Goal: Task Accomplishment & Management: Use online tool/utility

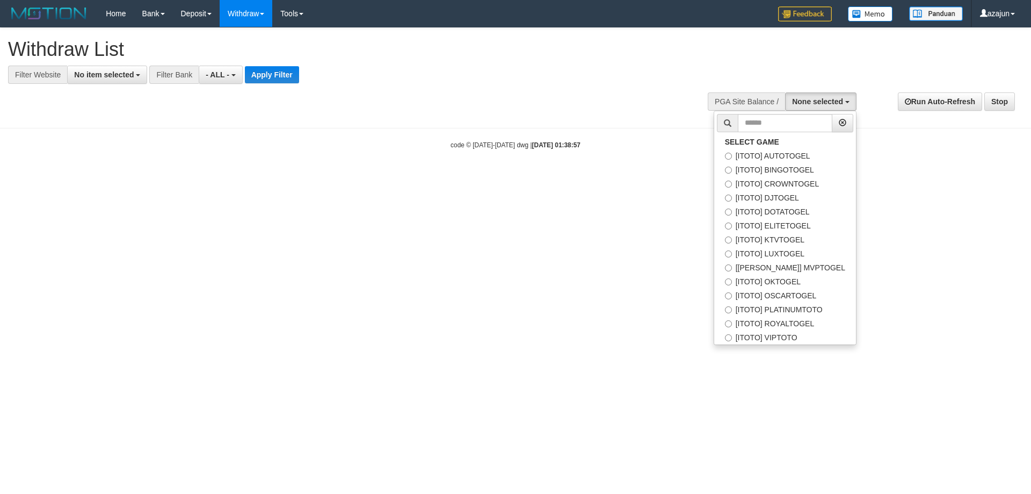
select select
click at [790, 283] on label "[ITOTO] OKTOGEL" at bounding box center [785, 281] width 142 height 14
select select "***"
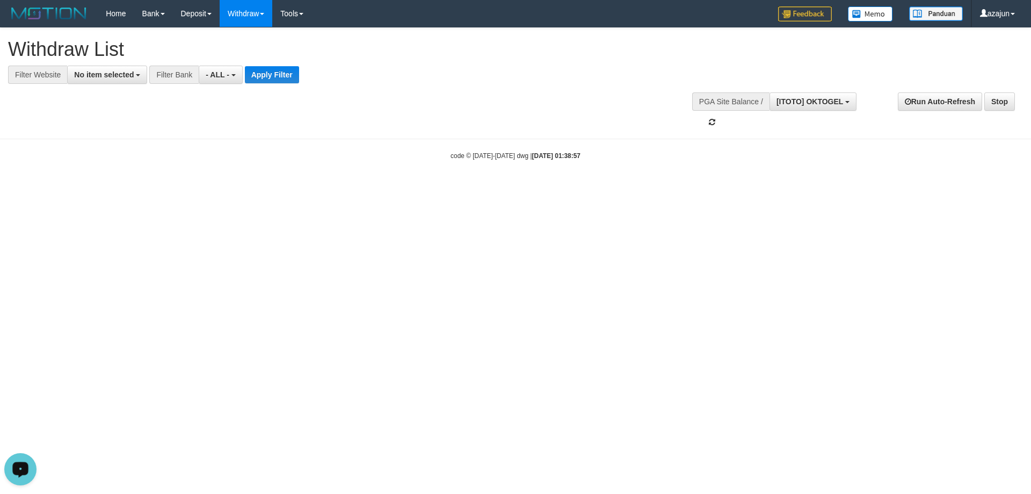
scroll to position [92, 0]
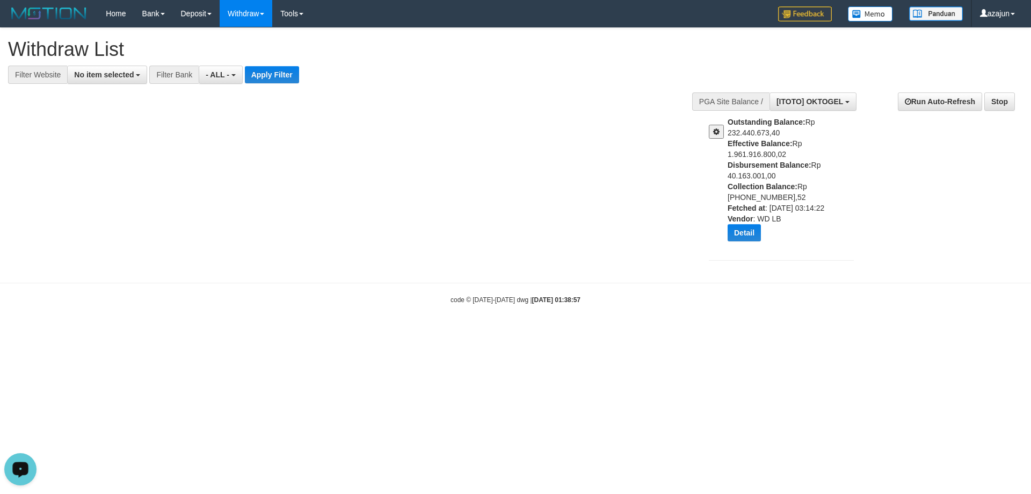
click at [712, 130] on button at bounding box center [716, 132] width 15 height 14
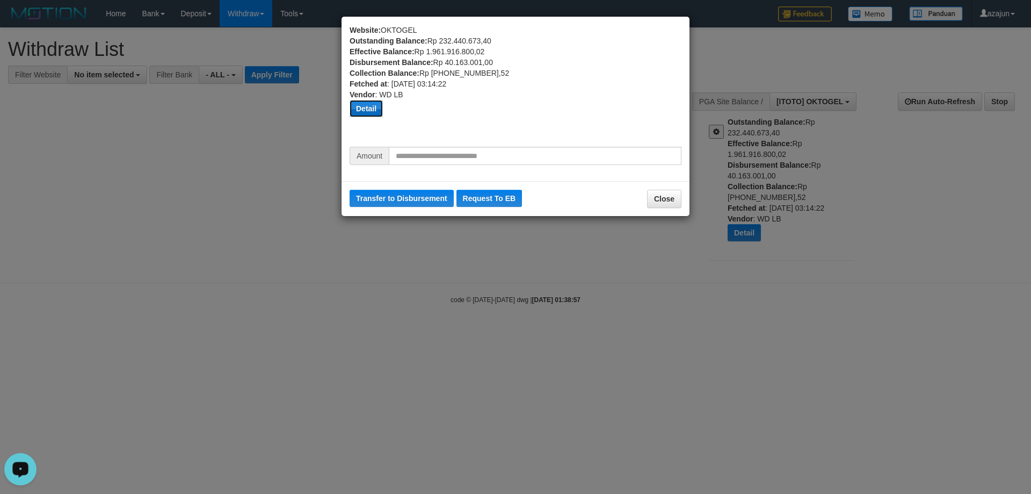
click at [373, 108] on button "Detail" at bounding box center [366, 108] width 33 height 17
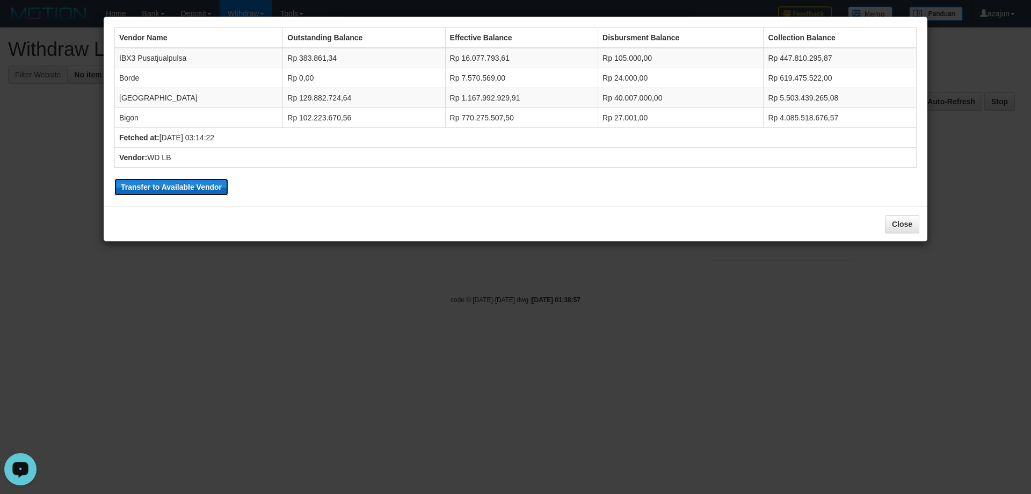
click at [182, 184] on button "Transfer to Available Vendor" at bounding box center [171, 186] width 114 height 17
click at [901, 223] on button "Close" at bounding box center [902, 224] width 34 height 18
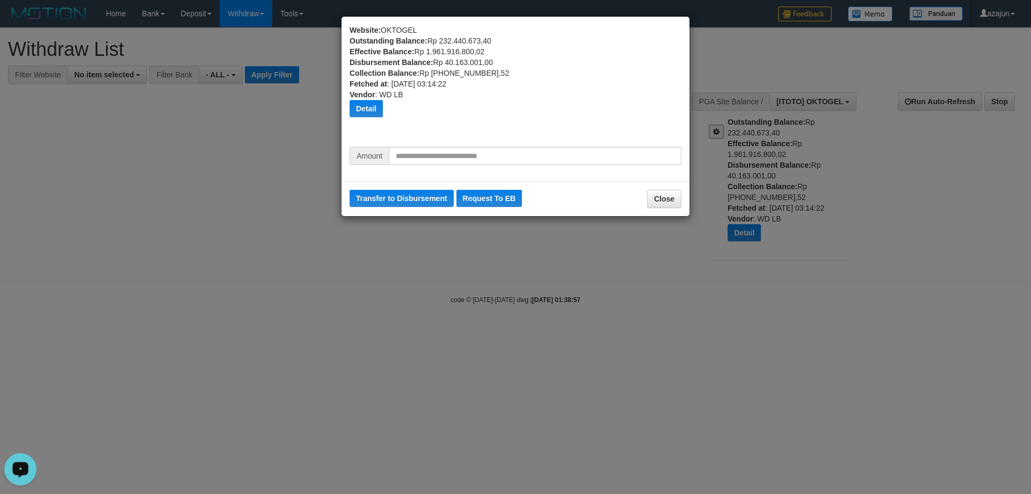
click at [570, 136] on div "Website: OKTOGEL Outstanding Balance: Rp 232.440.673,40 Effective Balance: Rp 1…" at bounding box center [516, 86] width 332 height 122
click at [662, 201] on button "Close" at bounding box center [664, 199] width 34 height 18
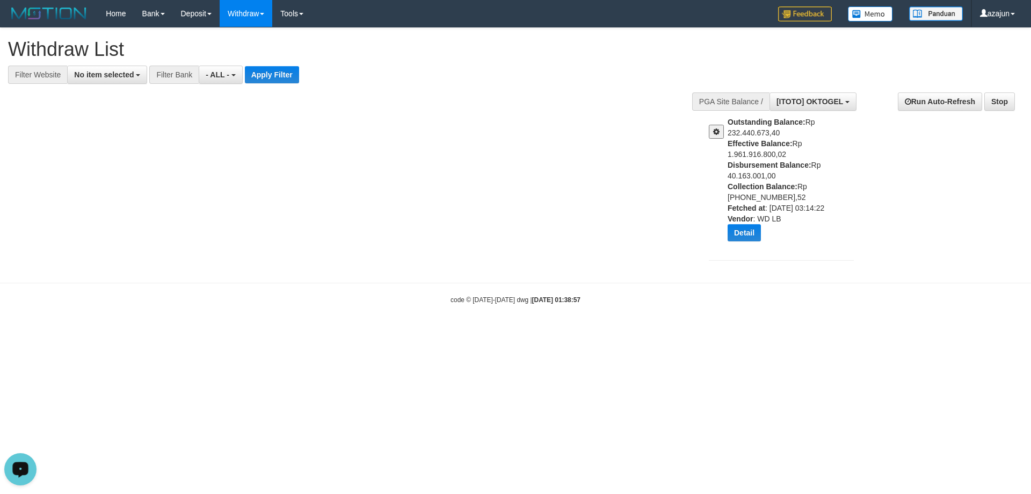
click at [647, 144] on div "**********" at bounding box center [515, 150] width 1031 height 244
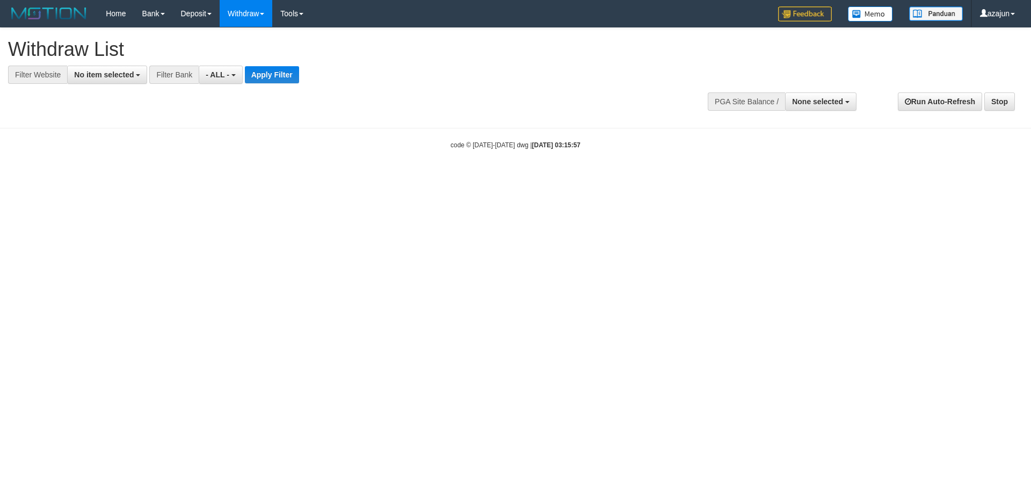
select select
click at [796, 105] on span "None selected" at bounding box center [817, 101] width 51 height 9
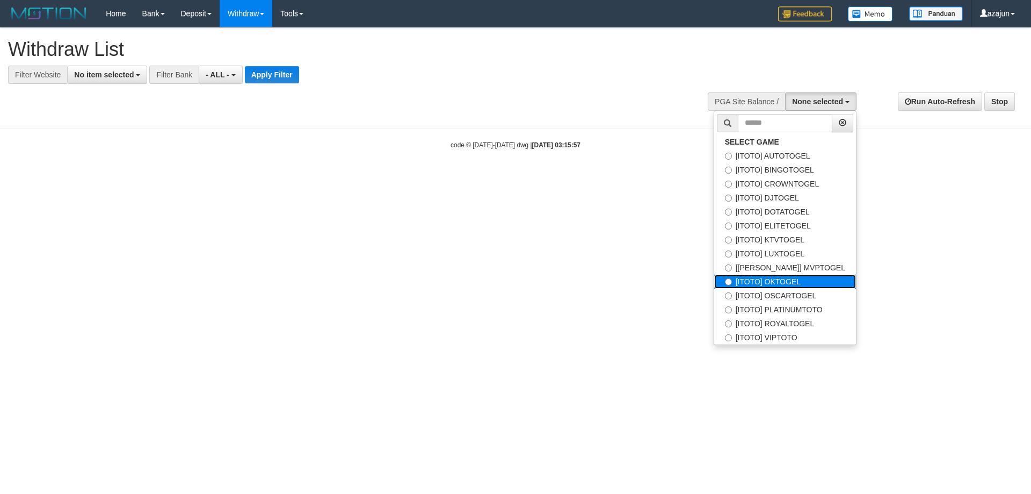
click at [784, 284] on label "[ITOTO] OKTOGEL" at bounding box center [785, 281] width 142 height 14
select select "***"
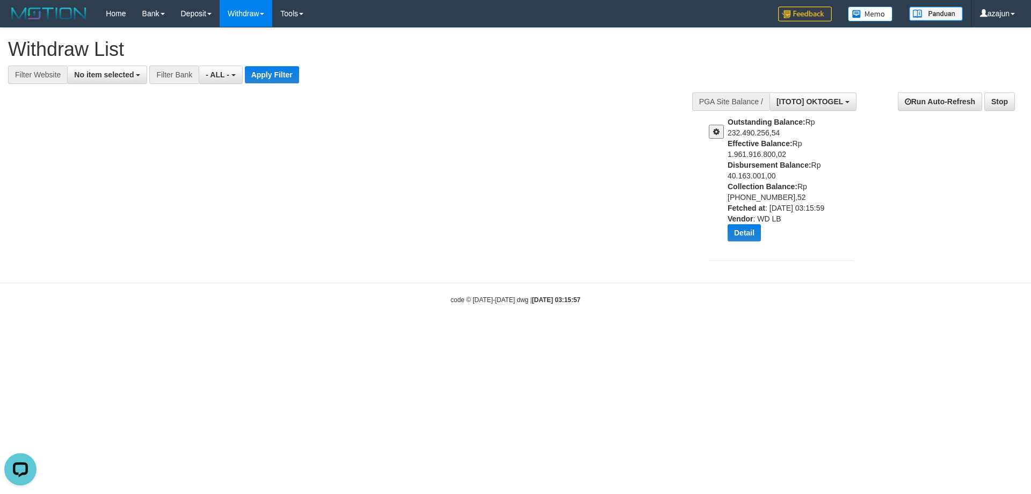
click at [723, 130] on button at bounding box center [716, 132] width 15 height 14
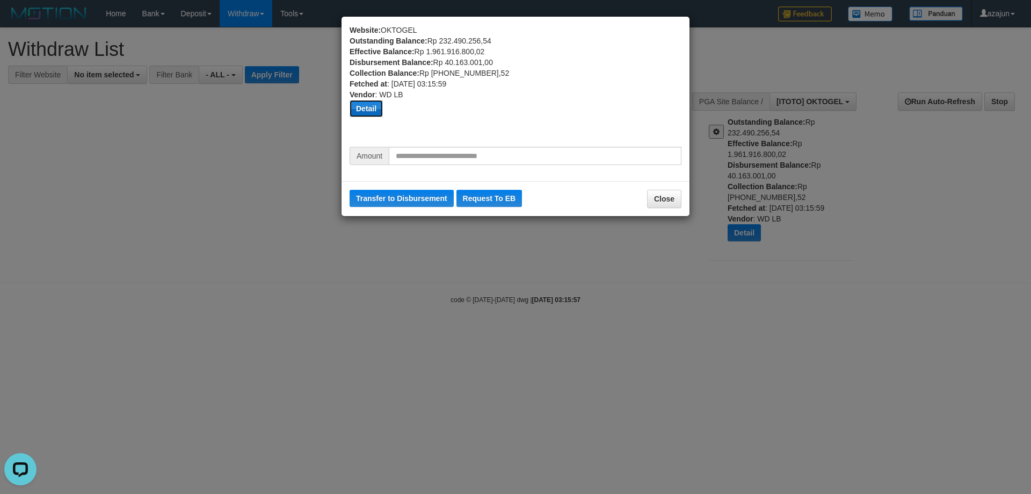
click at [365, 113] on button "Detail" at bounding box center [366, 108] width 33 height 17
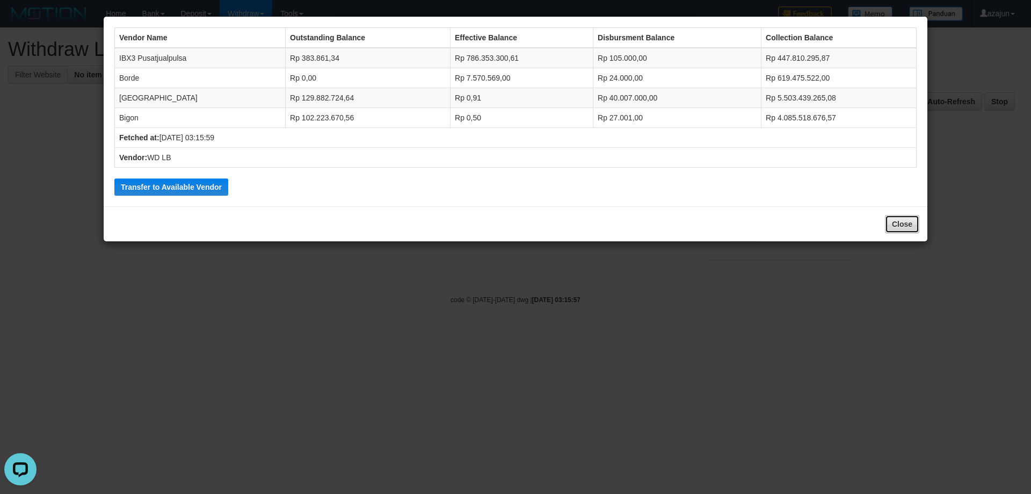
click at [896, 221] on button "Close" at bounding box center [902, 224] width 34 height 18
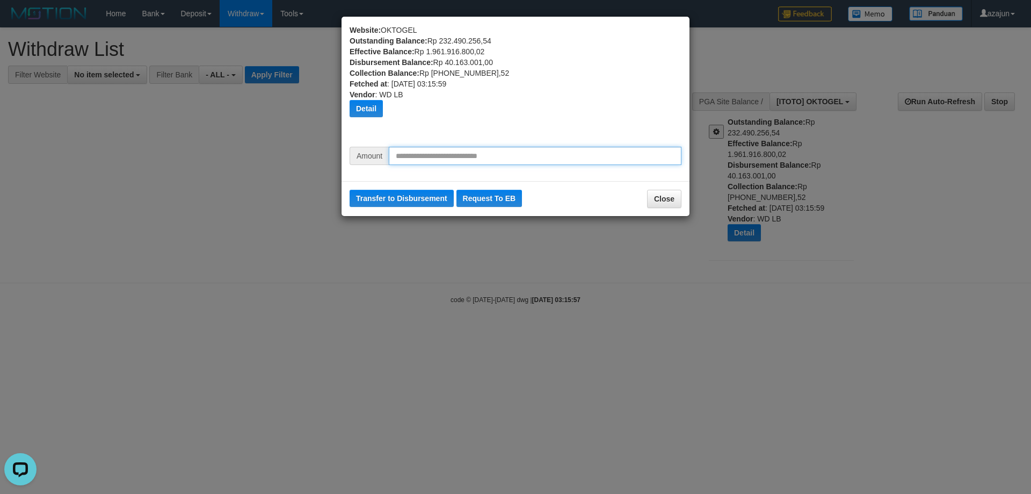
click at [508, 157] on input "text" at bounding box center [535, 156] width 293 height 18
type input "********"
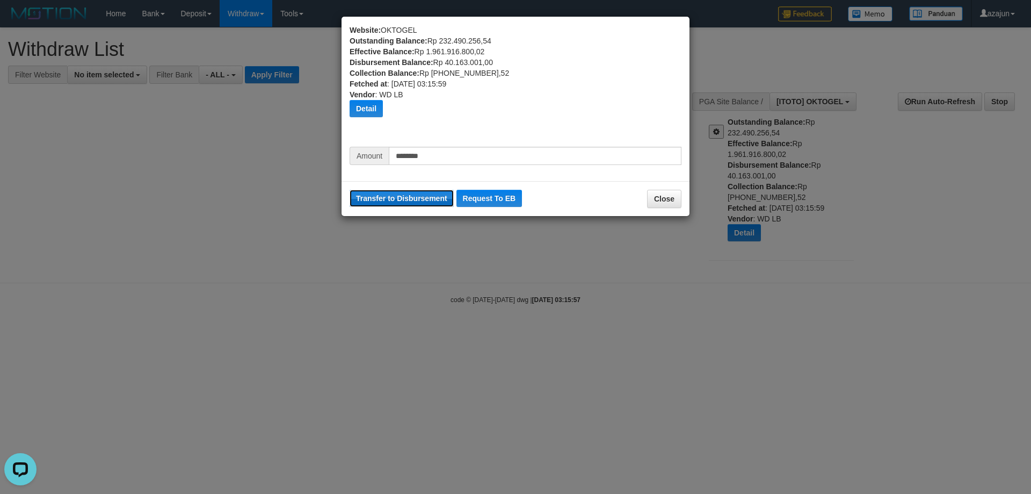
click at [416, 196] on button "Transfer to Disbursement" at bounding box center [402, 198] width 104 height 17
click at [565, 127] on div "Website: OKTOGEL Outstanding Balance: Rp 232.490.256,54 Effective Balance: Rp 1…" at bounding box center [516, 86] width 332 height 122
